Goal: Task Accomplishment & Management: Complete application form

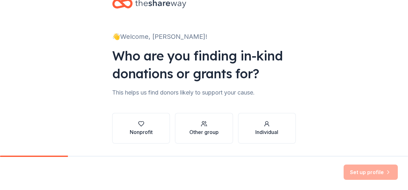
scroll to position [25, 0]
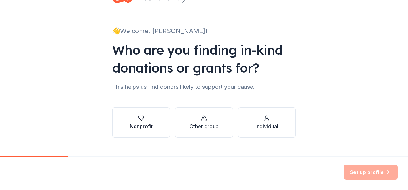
click at [136, 114] on button "Nonprofit" at bounding box center [141, 122] width 58 height 31
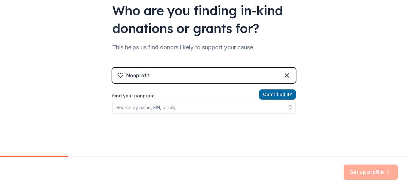
scroll to position [65, 0]
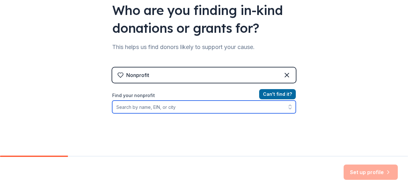
click at [205, 105] on input "Find your nonprofit" at bounding box center [204, 107] width 184 height 13
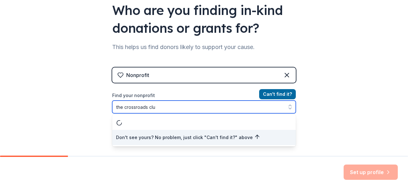
type input "the crossroads club"
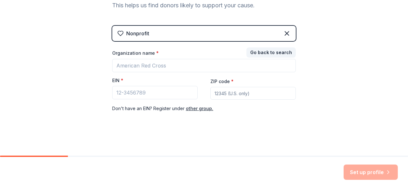
scroll to position [107, 0]
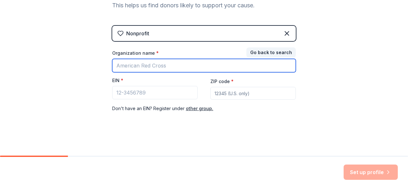
click at [220, 72] on input "Organization name *" at bounding box center [204, 65] width 184 height 13
type input "The Crossroads Club Inc."
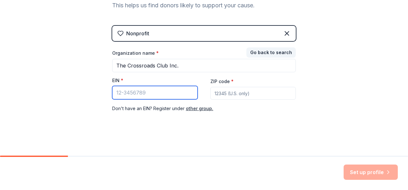
click at [154, 94] on input "EIN *" at bounding box center [154, 92] width 85 height 13
paste input "59-2224993"
type input "59-2224993"
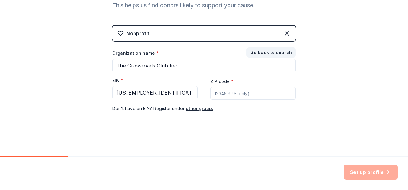
click at [264, 97] on input "ZIP code *" at bounding box center [252, 93] width 85 height 13
click at [251, 92] on input "3344%" at bounding box center [252, 93] width 85 height 13
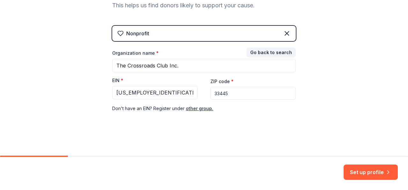
type input "33445"
click at [358, 173] on button "Set up profile" at bounding box center [371, 172] width 54 height 15
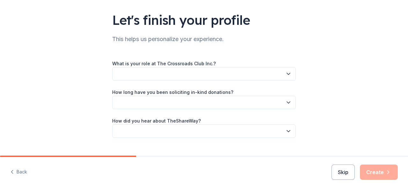
scroll to position [52, 0]
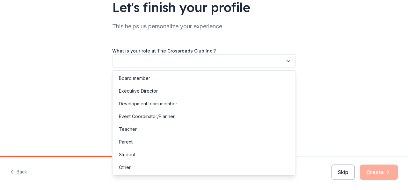
click at [139, 61] on button "button" at bounding box center [204, 61] width 184 height 13
click at [153, 119] on div "Event Coordinator/Planner" at bounding box center [147, 117] width 56 height 8
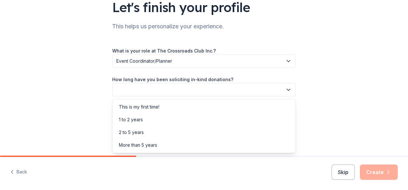
click at [153, 87] on button "button" at bounding box center [204, 89] width 184 height 13
click at [155, 107] on div "This is my first time!" at bounding box center [139, 107] width 41 height 8
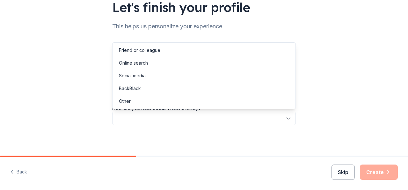
click at [145, 116] on button "button" at bounding box center [204, 118] width 184 height 13
click at [146, 51] on div "Friend or colleague" at bounding box center [139, 51] width 41 height 8
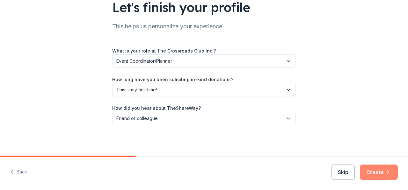
click at [373, 175] on button "Create" at bounding box center [379, 172] width 38 height 15
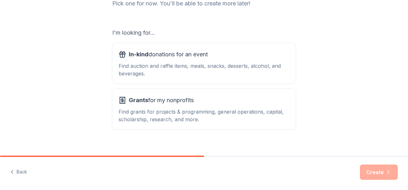
scroll to position [101, 0]
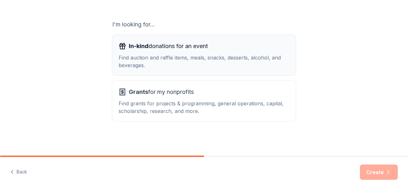
click at [245, 54] on div "Find auction and raffle items, meals, snacks, desserts, alcohol, and beverages." at bounding box center [204, 61] width 171 height 15
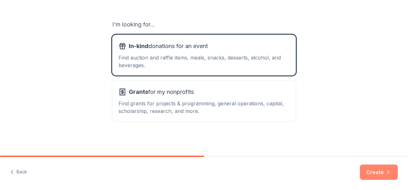
click at [374, 169] on button "Create" at bounding box center [379, 172] width 38 height 15
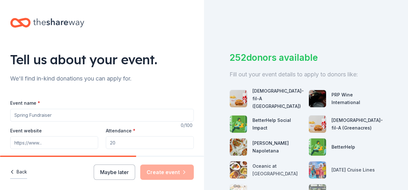
click at [19, 170] on button "Back" at bounding box center [18, 172] width 17 height 13
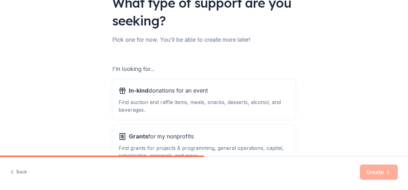
scroll to position [56, 0]
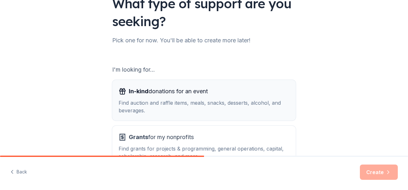
click at [200, 96] on span "In-kind donations for an event" at bounding box center [168, 91] width 79 height 10
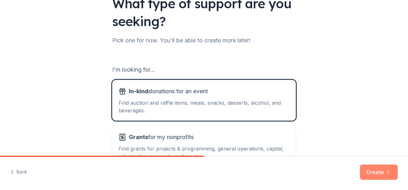
click at [368, 171] on button "Create" at bounding box center [379, 172] width 38 height 15
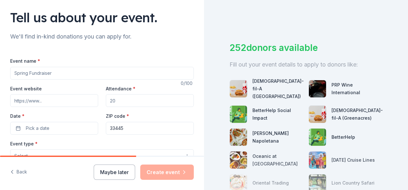
scroll to position [43, 0]
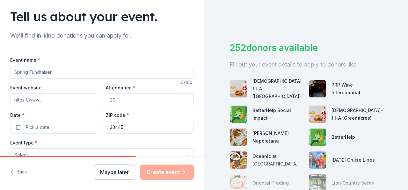
click at [118, 72] on input "Event name *" at bounding box center [102, 72] width 184 height 13
type input "The Taste of Recovery"
click at [123, 100] on input "Attendance *" at bounding box center [150, 99] width 88 height 13
type input "1000"
click at [63, 102] on input "Event website" at bounding box center [54, 99] width 88 height 13
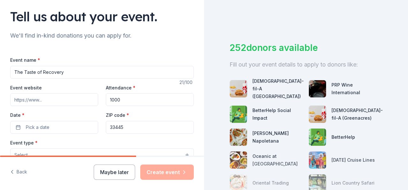
paste input "https://go.thecrossroadsclub.com/taste-of-recovery"
type input "https://go.thecrossroadsclub.com/taste-of-recovery"
click at [56, 126] on button "Pick a date" at bounding box center [54, 127] width 88 height 13
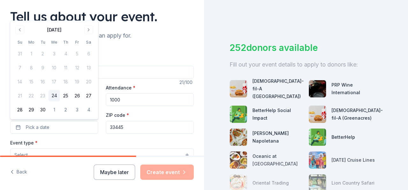
click at [90, 35] on div "September 2025 Su Mo Tu We Th Fr Sa 31 1 2 3 4 5 6 7 8 9 10 11 12 13 14 15 16 1…" at bounding box center [54, 70] width 80 height 91
click at [90, 27] on button "Go to next month" at bounding box center [88, 30] width 9 height 9
click at [90, 29] on button "Go to next month" at bounding box center [88, 30] width 9 height 9
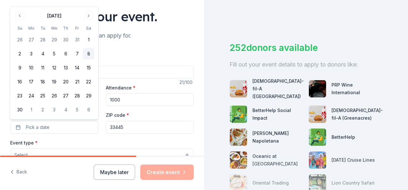
click at [88, 54] on button "8" at bounding box center [88, 53] width 11 height 11
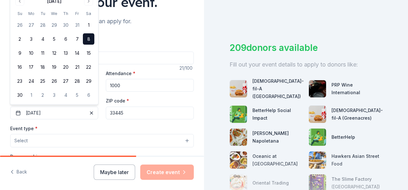
scroll to position [59, 0]
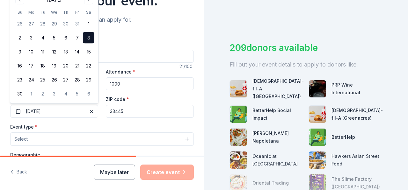
click at [165, 33] on div "Event name * The Taste of Recovery 21 /100 Event website https://go.thecrossroa…" at bounding box center [102, 182] width 184 height 305
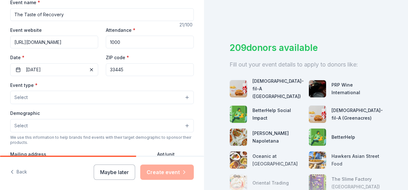
scroll to position [115, 0]
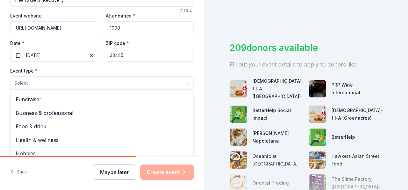
click at [133, 82] on button "Select" at bounding box center [102, 83] width 184 height 13
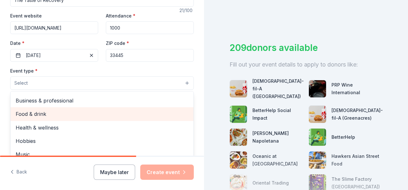
scroll to position [21, 0]
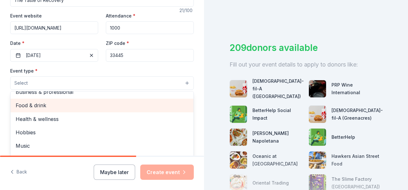
click at [106, 108] on span "Food & drink" at bounding box center [102, 105] width 173 height 8
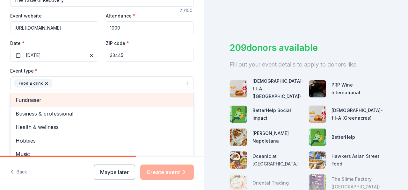
click at [95, 101] on span "Fundraiser" at bounding box center [102, 100] width 173 height 8
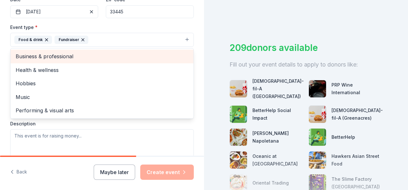
scroll to position [166, 0]
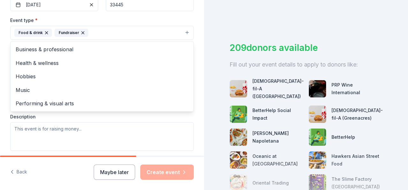
click at [84, 137] on div "Event type * Food & drink Fundraiser Business & professional Health & wellness …" at bounding box center [102, 83] width 184 height 135
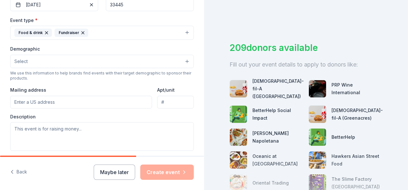
click at [91, 101] on input "Mailing address" at bounding box center [81, 102] width 142 height 13
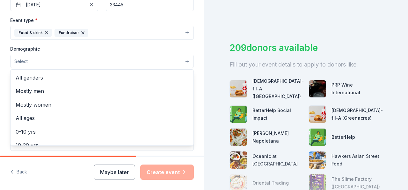
click at [91, 62] on button "Select" at bounding box center [102, 61] width 184 height 13
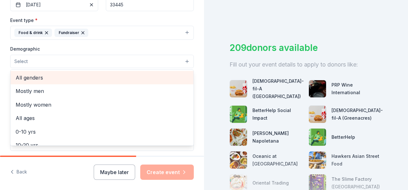
click at [86, 75] on span "All genders" at bounding box center [102, 78] width 173 height 8
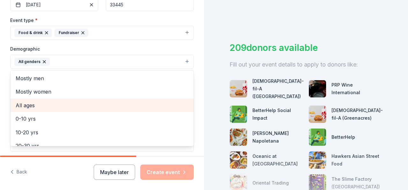
click at [85, 102] on span "All ages" at bounding box center [102, 105] width 173 height 8
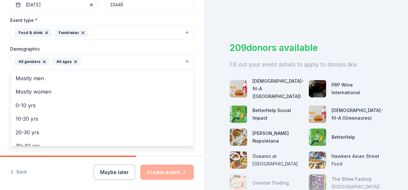
click at [104, 47] on div "Demographic All genders All ages Mostly men Mostly women 0-10 yrs 10-20 yrs 20-…" at bounding box center [102, 57] width 184 height 24
click at [98, 63] on button "All genders All ages" at bounding box center [102, 62] width 184 height 14
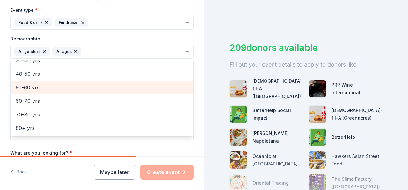
scroll to position [181, 0]
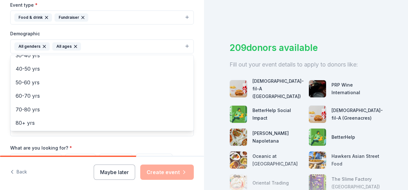
click at [125, 30] on div "Demographic All genders All ages Mostly men Mostly women 0-10 yrs 10-20 yrs 20-…" at bounding box center [102, 42] width 184 height 24
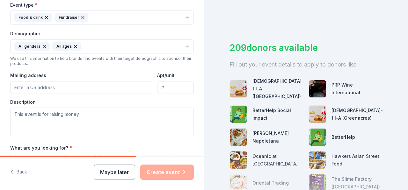
click at [89, 92] on input "Mailing address" at bounding box center [81, 87] width 142 height 13
paste input "1700 Lake Ida Rd, Delray Beach, FL 33445"
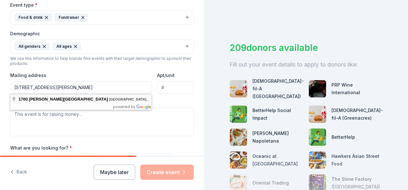
type input "1700 Lake Ida Road, Delray Beach, FL, 33445"
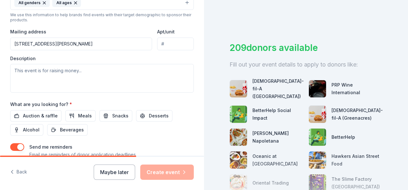
scroll to position [227, 0]
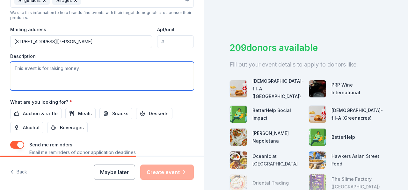
click at [87, 76] on textarea at bounding box center [102, 76] width 184 height 29
click at [105, 81] on textarea at bounding box center [102, 76] width 184 height 29
paste textarea "This signature community event began seven years ago to benefit The Crossroads …"
type textarea "This signature community event began seven years ago to benefit The Crossroads …"
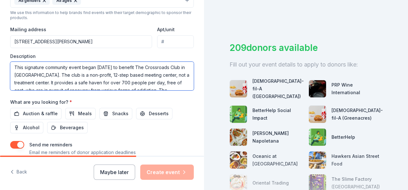
scroll to position [0, 0]
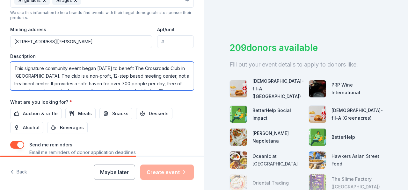
click at [130, 81] on textarea "This signature community event began seven years ago to benefit The Crossroads …" at bounding box center [102, 76] width 184 height 29
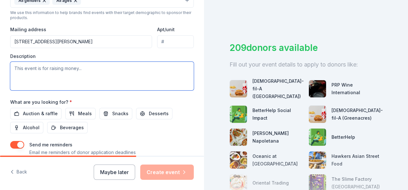
paste textarea "This signature community event began seven years ago to benefit The Crossroads …"
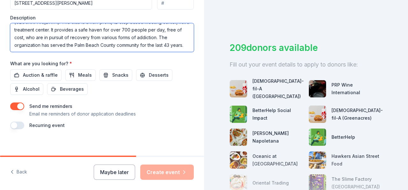
scroll to position [270, 0]
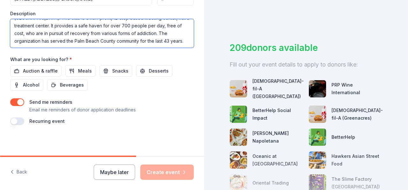
type textarea "This signature community event began seven years ago to benefit The Crossroads …"
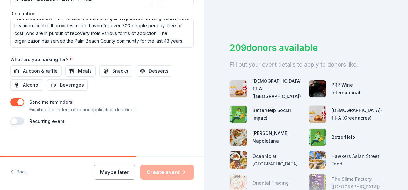
click at [16, 122] on button "button" at bounding box center [17, 122] width 14 height 8
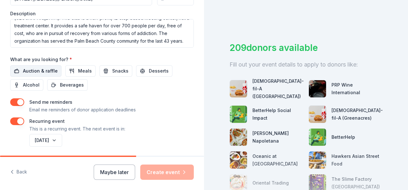
click at [51, 68] on span "Auction & raffle" at bounding box center [40, 71] width 35 height 8
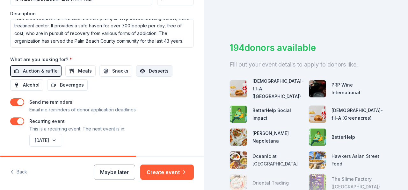
click at [156, 70] on span "Desserts" at bounding box center [159, 71] width 20 height 8
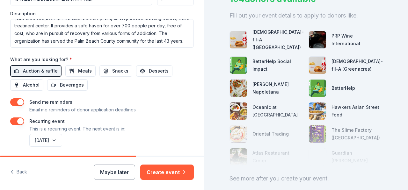
scroll to position [88, 0]
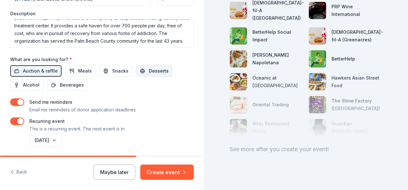
click at [149, 70] on span "Desserts" at bounding box center [159, 71] width 20 height 8
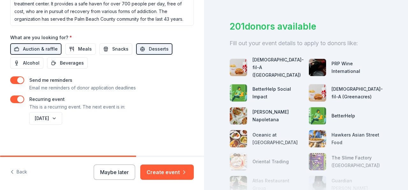
scroll to position [293, 0]
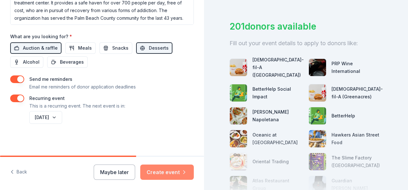
click at [179, 173] on button "Create event" at bounding box center [167, 172] width 54 height 15
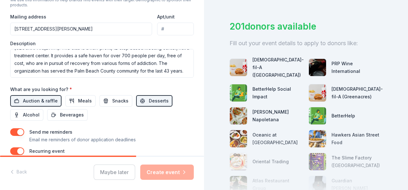
scroll to position [203, 0]
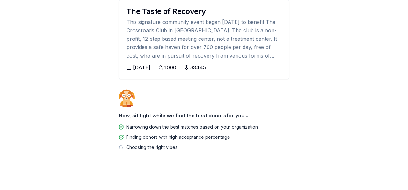
scroll to position [87, 0]
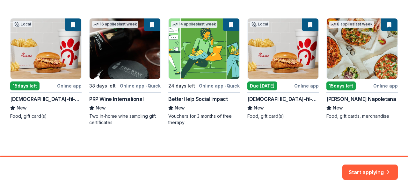
scroll to position [112, 0]
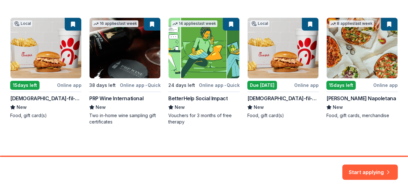
click at [151, 24] on div "Local 15 days left Online app Chick-fil-A (Boca Raton) New Food, gift card(s) 1…" at bounding box center [204, 72] width 388 height 108
click at [358, 173] on button "Start applying" at bounding box center [370, 168] width 55 height 15
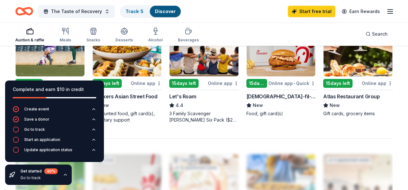
scroll to position [475, 0]
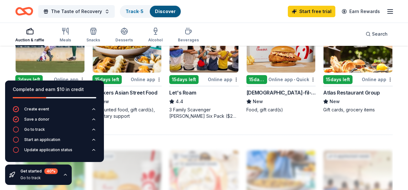
drag, startPoint x: 321, startPoint y: 91, endPoint x: 379, endPoint y: 89, distance: 57.8
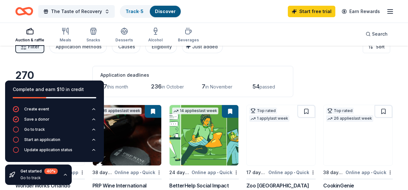
scroll to position [0, 0]
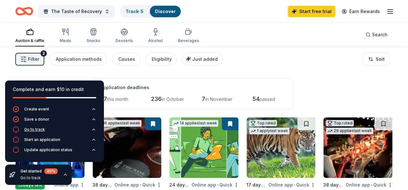
click at [39, 132] on div "Go to track" at bounding box center [34, 129] width 21 height 5
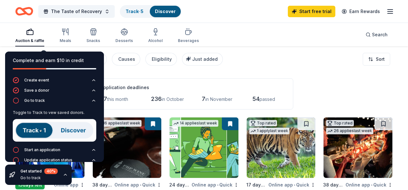
click at [41, 130] on img at bounding box center [55, 130] width 84 height 23
click at [83, 132] on img at bounding box center [55, 130] width 84 height 23
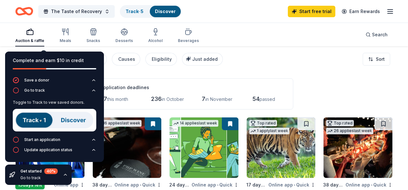
click at [76, 135] on div "Toggle to Track to vew saved donors." at bounding box center [55, 117] width 84 height 39
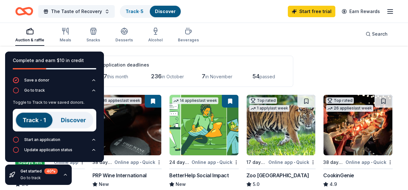
scroll to position [20, 0]
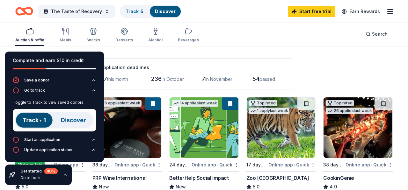
click at [80, 53] on div "Complete and earn $10 in credit" at bounding box center [54, 65] width 99 height 26
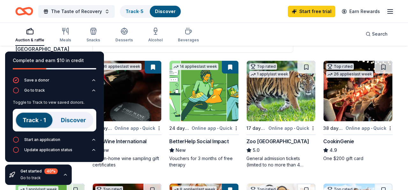
scroll to position [79, 0]
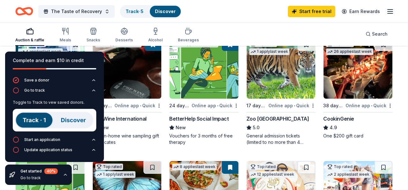
click at [259, 118] on div "Zoo [GEOGRAPHIC_DATA]" at bounding box center [278, 119] width 63 height 8
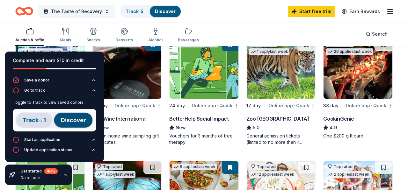
click at [92, 12] on span "The Taste of Recovery" at bounding box center [76, 12] width 51 height 8
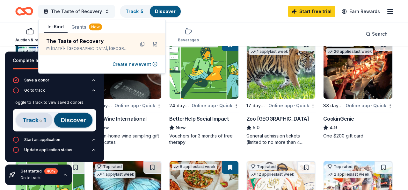
click at [92, 12] on span "The Taste of Recovery" at bounding box center [76, 12] width 51 height 8
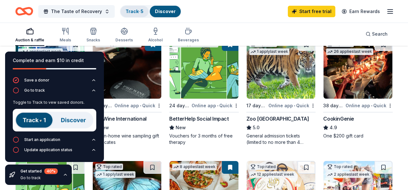
click at [126, 9] on link "Track · 5" at bounding box center [135, 11] width 18 height 5
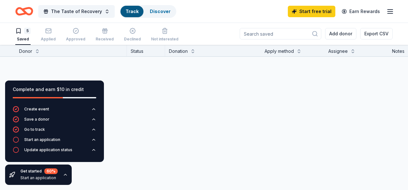
scroll to position [0, 0]
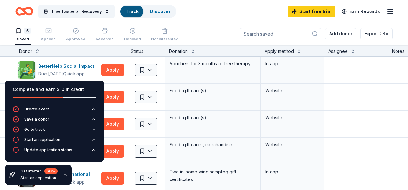
click at [126, 9] on link "Track" at bounding box center [132, 11] width 13 height 5
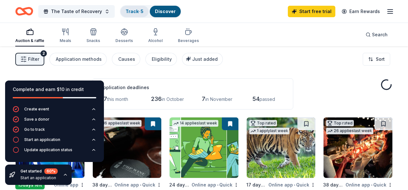
click at [126, 9] on link "Track · 5" at bounding box center [135, 11] width 18 height 5
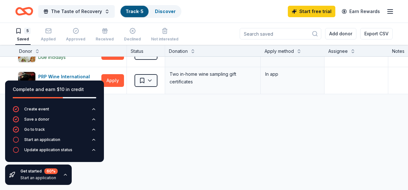
scroll to position [101, 0]
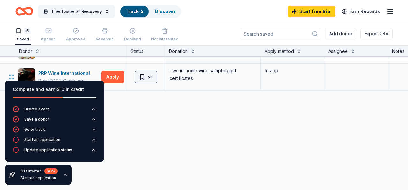
click at [151, 78] on html "The Taste of Recovery Track · 5 Discover Start free trial Earn Rewards 5 Saved …" at bounding box center [204, 95] width 408 height 190
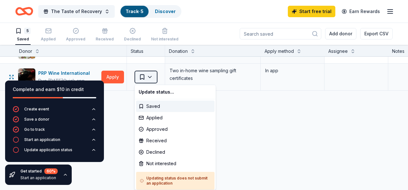
click at [151, 78] on html "The Taste of Recovery Track · 5 Discover Start free trial Earn Rewards 5 Saved …" at bounding box center [204, 95] width 408 height 190
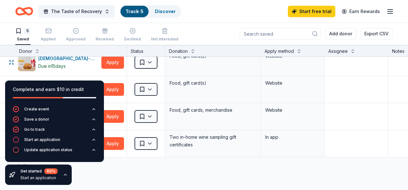
scroll to position [35, 0]
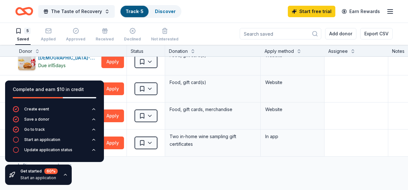
click at [23, 31] on div "5" at bounding box center [22, 31] width 15 height 6
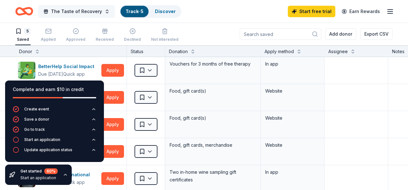
click at [98, 11] on span "The Taste of Recovery" at bounding box center [76, 12] width 51 height 8
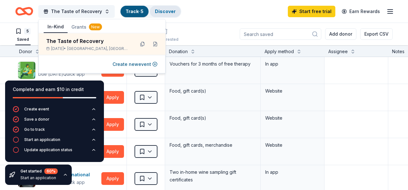
click at [173, 12] on div "Discover" at bounding box center [165, 11] width 31 height 11
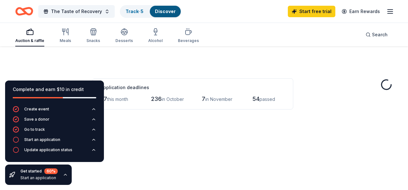
click at [173, 12] on div "Discover" at bounding box center [165, 11] width 31 height 11
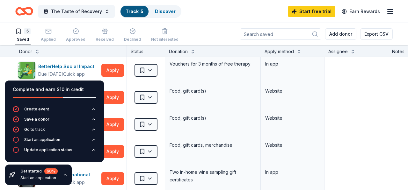
scroll to position [0, 0]
click at [165, 10] on link "Discover" at bounding box center [165, 11] width 21 height 5
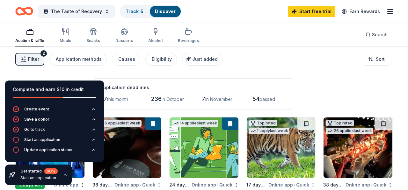
click at [210, 81] on div "Application deadlines 27 this month 236 in October 7 in November 54 passed" at bounding box center [192, 93] width 201 height 31
click at [326, 11] on link "Start free trial" at bounding box center [312, 11] width 48 height 11
click at [313, 6] on link "Start free trial" at bounding box center [312, 11] width 48 height 11
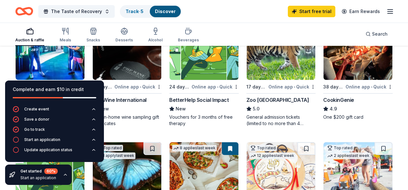
scroll to position [89, 0]
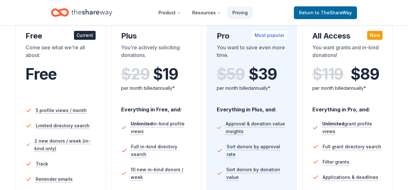
scroll to position [122, 0]
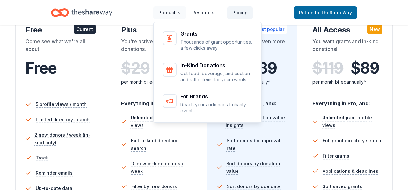
click at [173, 10] on button "Product" at bounding box center [169, 12] width 33 height 13
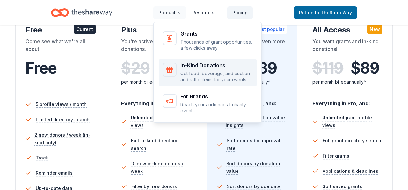
click at [196, 77] on p "Get food, beverage, and auction and raffle items for your events" at bounding box center [217, 76] width 73 height 12
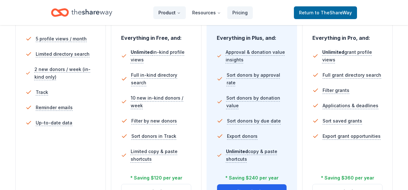
scroll to position [191, 0]
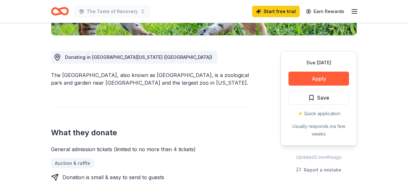
scroll to position [159, 0]
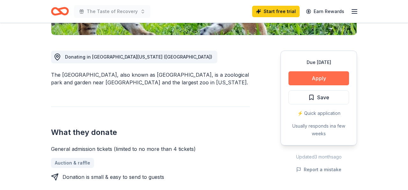
click at [308, 84] on button "Apply" at bounding box center [319, 78] width 61 height 14
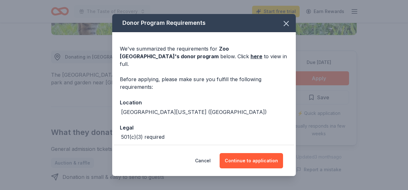
scroll to position [21, 0]
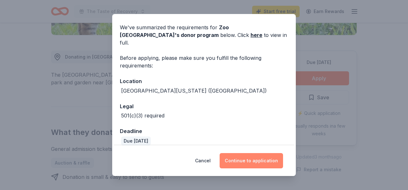
click at [246, 162] on button "Continue to application" at bounding box center [251, 160] width 63 height 15
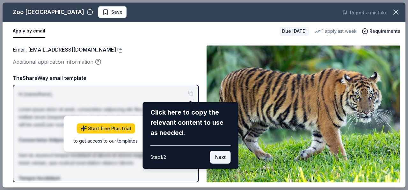
click at [220, 158] on button "Next" at bounding box center [220, 157] width 21 height 13
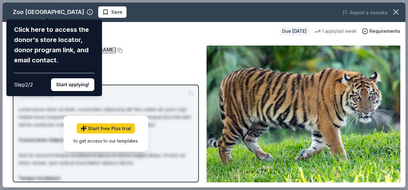
click at [63, 13] on div "Zoo Miami Click here to access the donor's store locator, donor program link, a…" at bounding box center [204, 95] width 403 height 185
click at [70, 87] on button "Start applying!" at bounding box center [72, 84] width 43 height 13
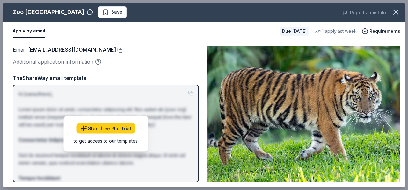
click at [63, 11] on div "Zoo Miami Save Report a mistake Apply by email Due in 17 days 1 apply last week…" at bounding box center [204, 95] width 403 height 185
click at [189, 94] on div "Zoo Miami Save Report a mistake Apply by email Due in 17 days 1 apply last week…" at bounding box center [204, 95] width 403 height 185
click at [127, 52] on div "Zoo Miami Save Report a mistake Apply by email Due in 17 days 1 apply last week…" at bounding box center [204, 95] width 403 height 185
click at [120, 129] on link "Start free Plus trial" at bounding box center [106, 128] width 58 height 10
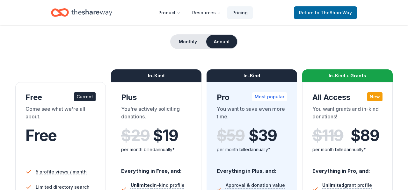
scroll to position [49, 0]
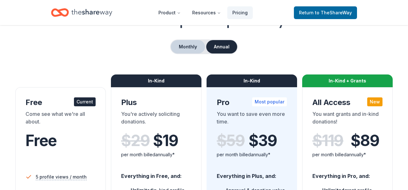
click at [194, 52] on button "Monthly" at bounding box center [188, 46] width 34 height 13
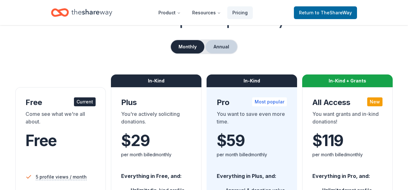
click at [217, 45] on button "Annual" at bounding box center [222, 46] width 32 height 13
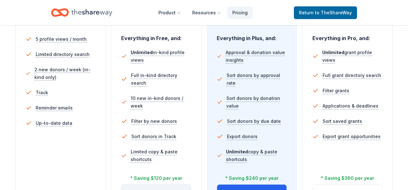
scroll to position [190, 0]
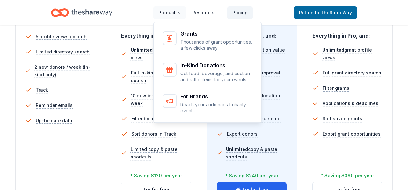
click at [173, 13] on button "Product" at bounding box center [169, 12] width 33 height 13
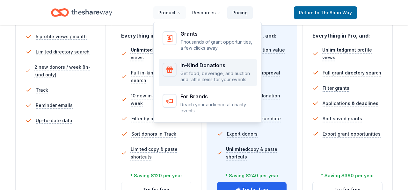
click at [191, 71] on p "Get food, beverage, and auction and raffle items for your events" at bounding box center [217, 76] width 73 height 12
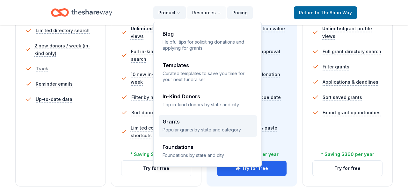
scroll to position [212, 0]
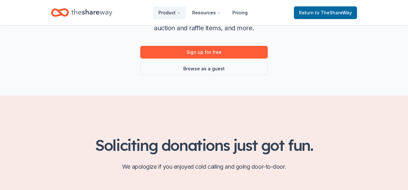
scroll to position [118, 0]
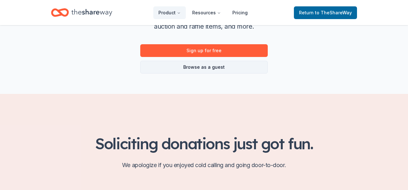
click at [185, 70] on link "Browse as a guest" at bounding box center [204, 67] width 128 height 13
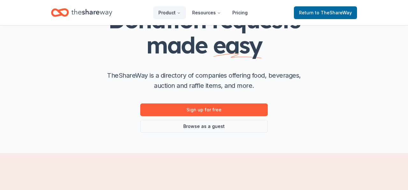
scroll to position [57, 0]
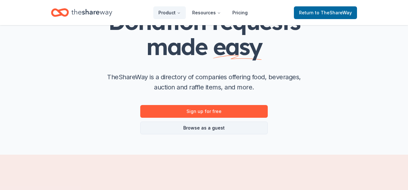
click at [196, 131] on link "Browse as a guest" at bounding box center [204, 128] width 128 height 13
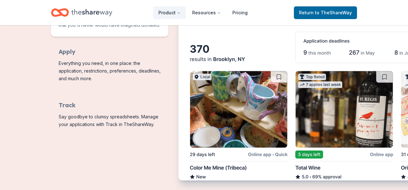
scroll to position [365, 0]
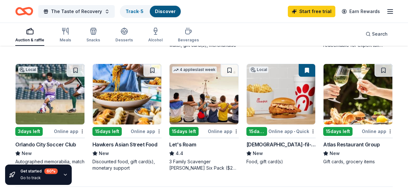
scroll to position [434, 0]
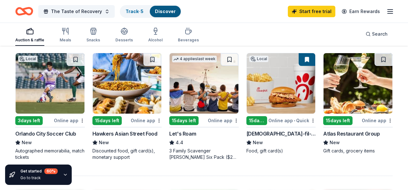
drag, startPoint x: 323, startPoint y: 132, endPoint x: 379, endPoint y: 129, distance: 56.3
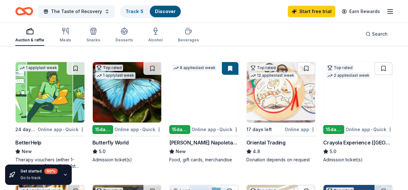
scroll to position [180, 0]
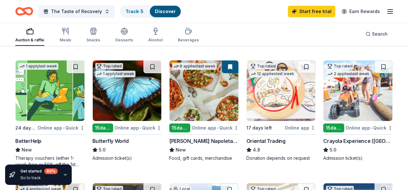
click at [347, 105] on img at bounding box center [358, 91] width 69 height 61
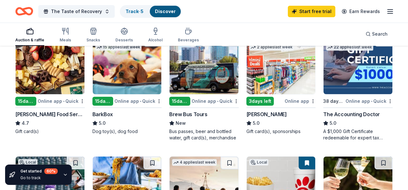
scroll to position [327, 0]
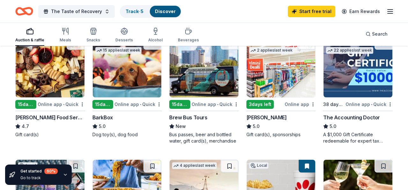
click at [145, 77] on img at bounding box center [127, 67] width 69 height 61
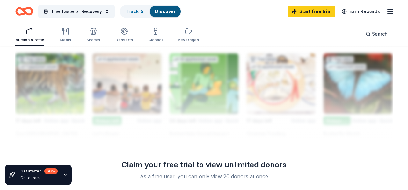
scroll to position [432, 0]
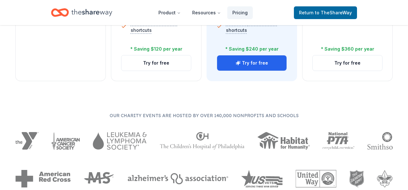
scroll to position [278, 0]
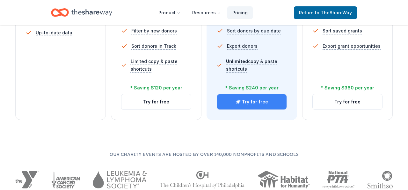
click at [255, 103] on button "Try for free" at bounding box center [252, 101] width 70 height 15
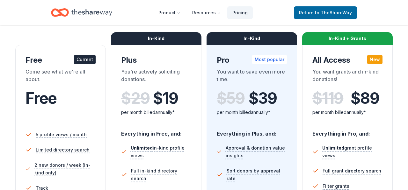
scroll to position [63, 0]
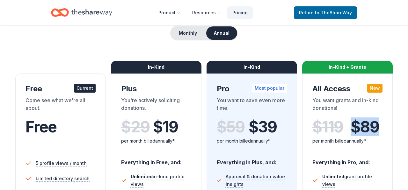
drag, startPoint x: 353, startPoint y: 125, endPoint x: 375, endPoint y: 125, distance: 21.4
click at [375, 125] on span "$ 89" at bounding box center [365, 127] width 28 height 18
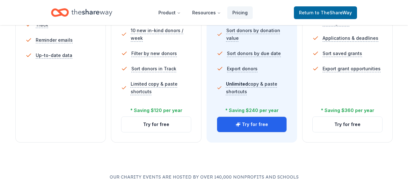
scroll to position [258, 0]
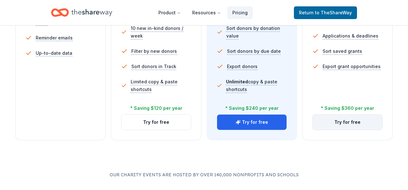
click at [367, 125] on button "Try for free" at bounding box center [348, 122] width 70 height 15
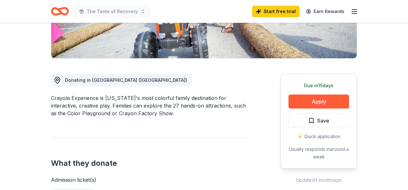
scroll to position [136, 0]
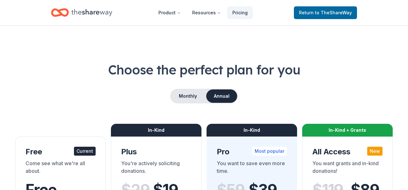
click at [71, 7] on div "Home" at bounding box center [81, 12] width 61 height 15
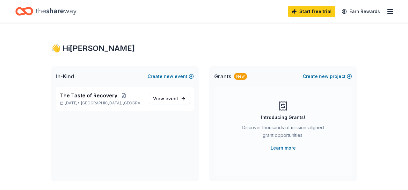
click at [390, 10] on icon "button" at bounding box center [391, 12] width 8 height 8
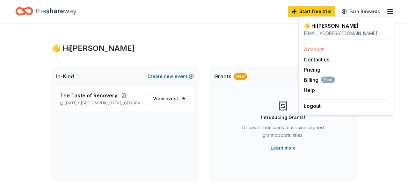
click at [315, 46] on link "Account" at bounding box center [314, 49] width 20 height 6
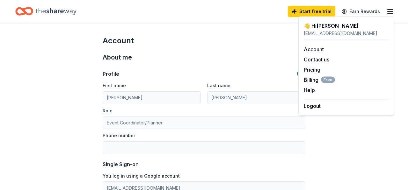
click at [54, 10] on icon "Home" at bounding box center [56, 11] width 41 height 13
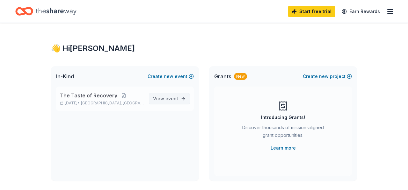
click at [176, 98] on span "event" at bounding box center [172, 98] width 13 height 5
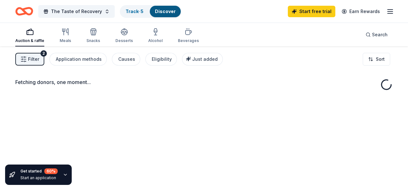
click at [35, 60] on span "Filter" at bounding box center [33, 59] width 11 height 8
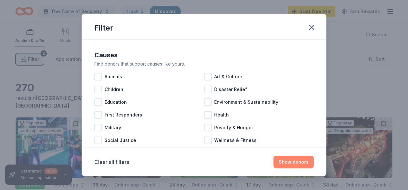
click at [293, 163] on button "Show donors" at bounding box center [294, 162] width 40 height 13
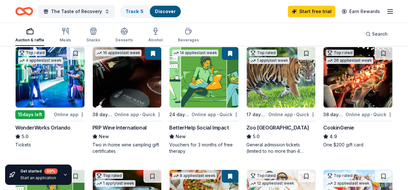
scroll to position [70, 0]
